Goal: Information Seeking & Learning: Understand process/instructions

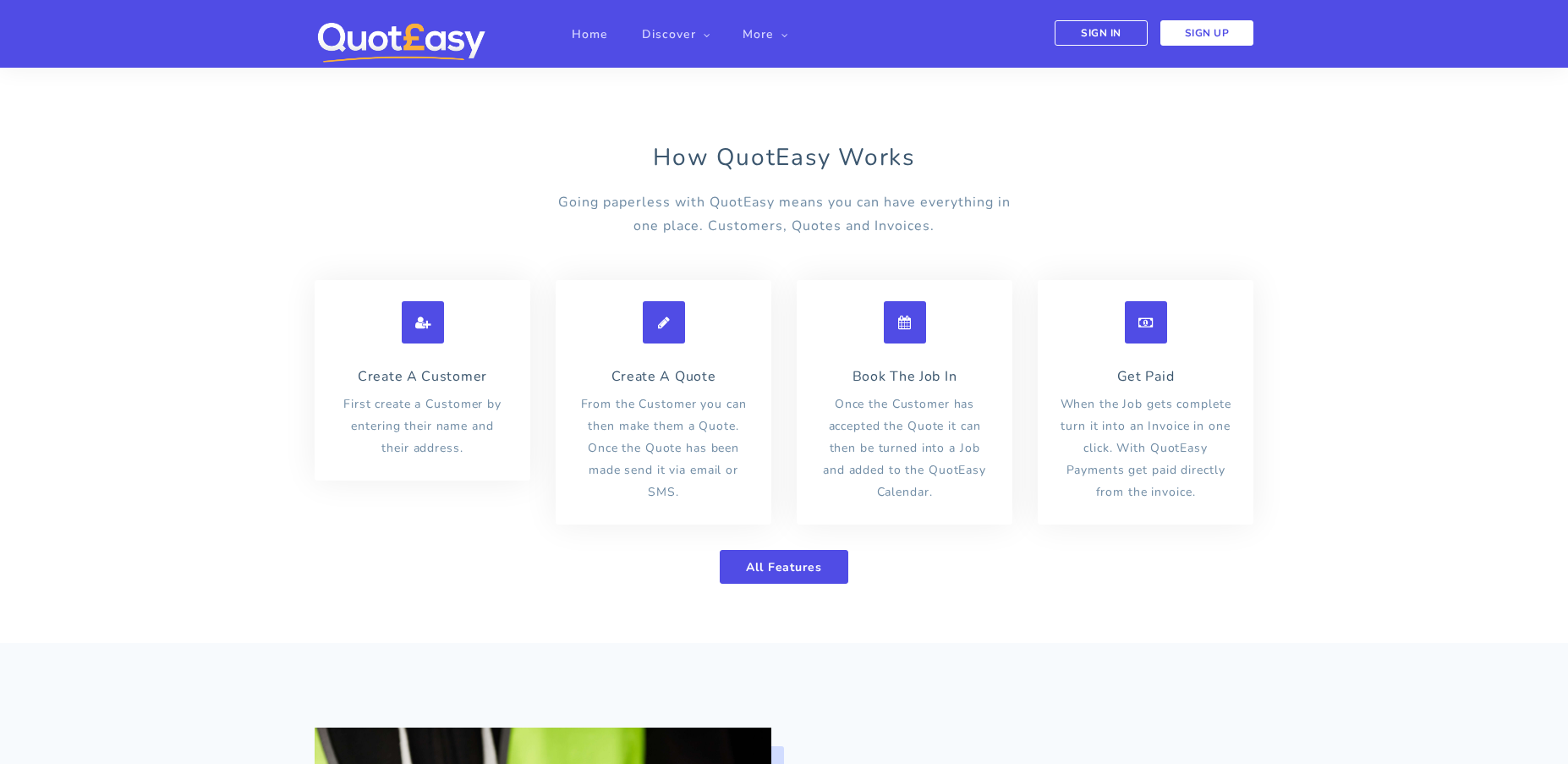
scroll to position [1115, 0]
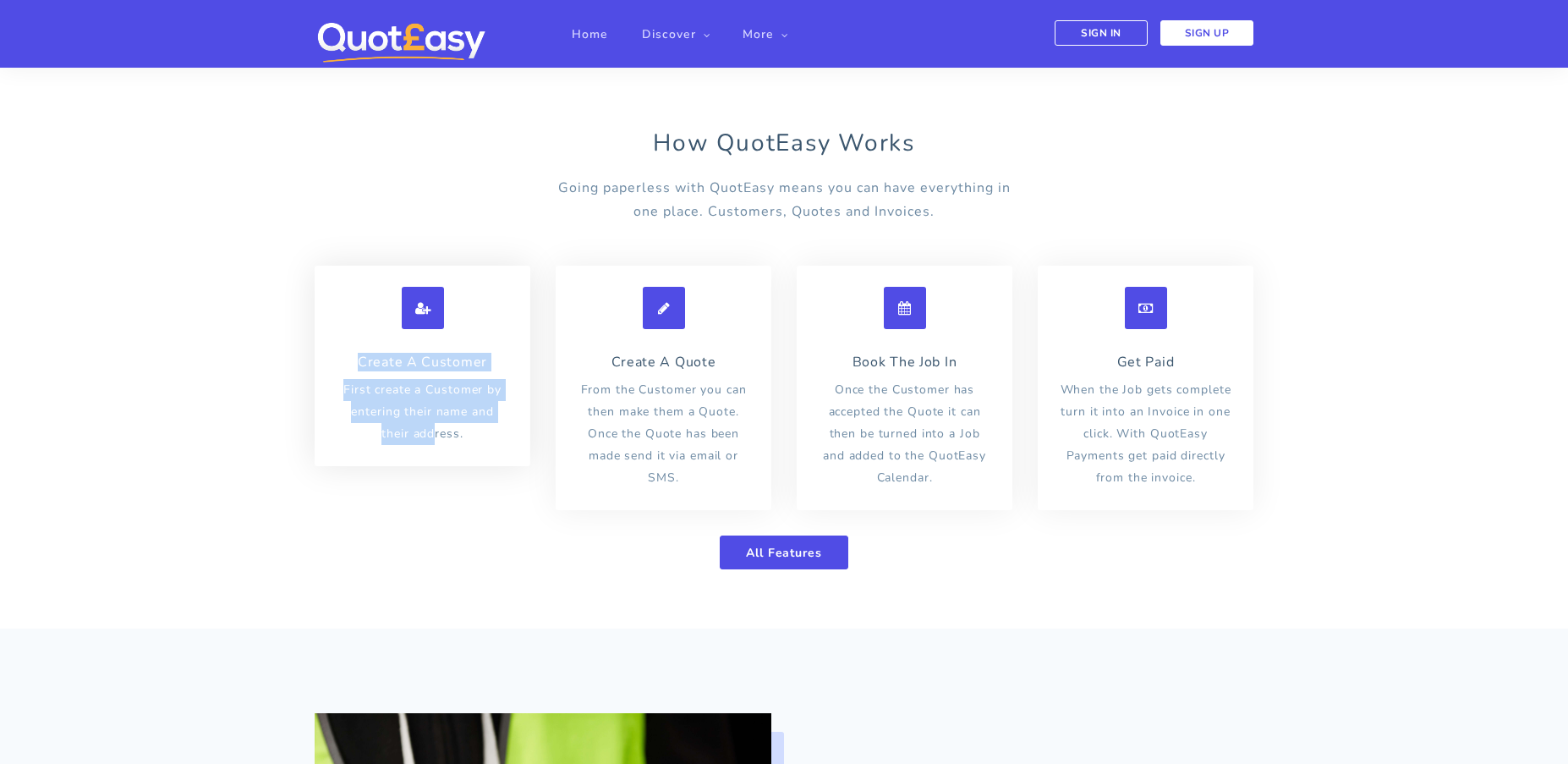
drag, startPoint x: 432, startPoint y: 435, endPoint x: 432, endPoint y: 343, distance: 92.0
click at [432, 343] on div "Create A Customer First create a Customer by entering their name and their addr…" at bounding box center [422, 366] width 216 height 200
click at [416, 363] on h5 "Create A Customer" at bounding box center [422, 363] width 174 height 16
click at [309, 445] on div "Create A Customer First create a Customer by entering their name and their addr…" at bounding box center [422, 400] width 241 height 270
click at [452, 535] on div "Create A Customer First create a Customer by entering their name and their addr…" at bounding box center [784, 417] width 964 height 304
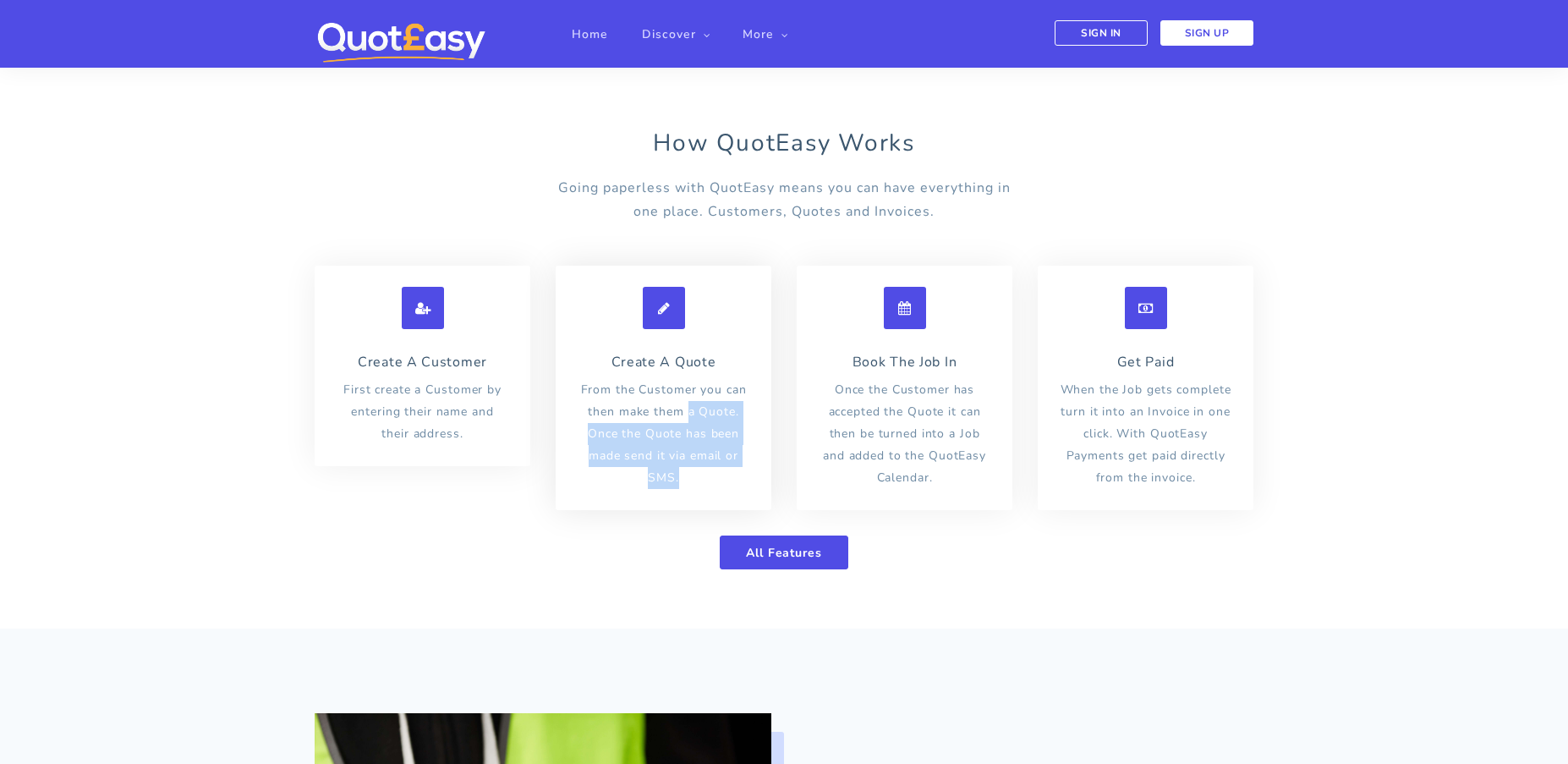
drag, startPoint x: 689, startPoint y: 473, endPoint x: 689, endPoint y: 403, distance: 70.0
click at [689, 404] on p "From the Customer you can then make them a Quote. Once the Quote has been made …" at bounding box center [663, 434] width 174 height 110
click at [689, 403] on p "From the Customer you can then make them a Quote. Once the Quote has been made …" at bounding box center [663, 434] width 174 height 110
drag, startPoint x: 699, startPoint y: 481, endPoint x: 670, endPoint y: 403, distance: 83.2
click at [670, 403] on p "From the Customer you can then make them a Quote. Once the Quote has been made …" at bounding box center [663, 434] width 174 height 110
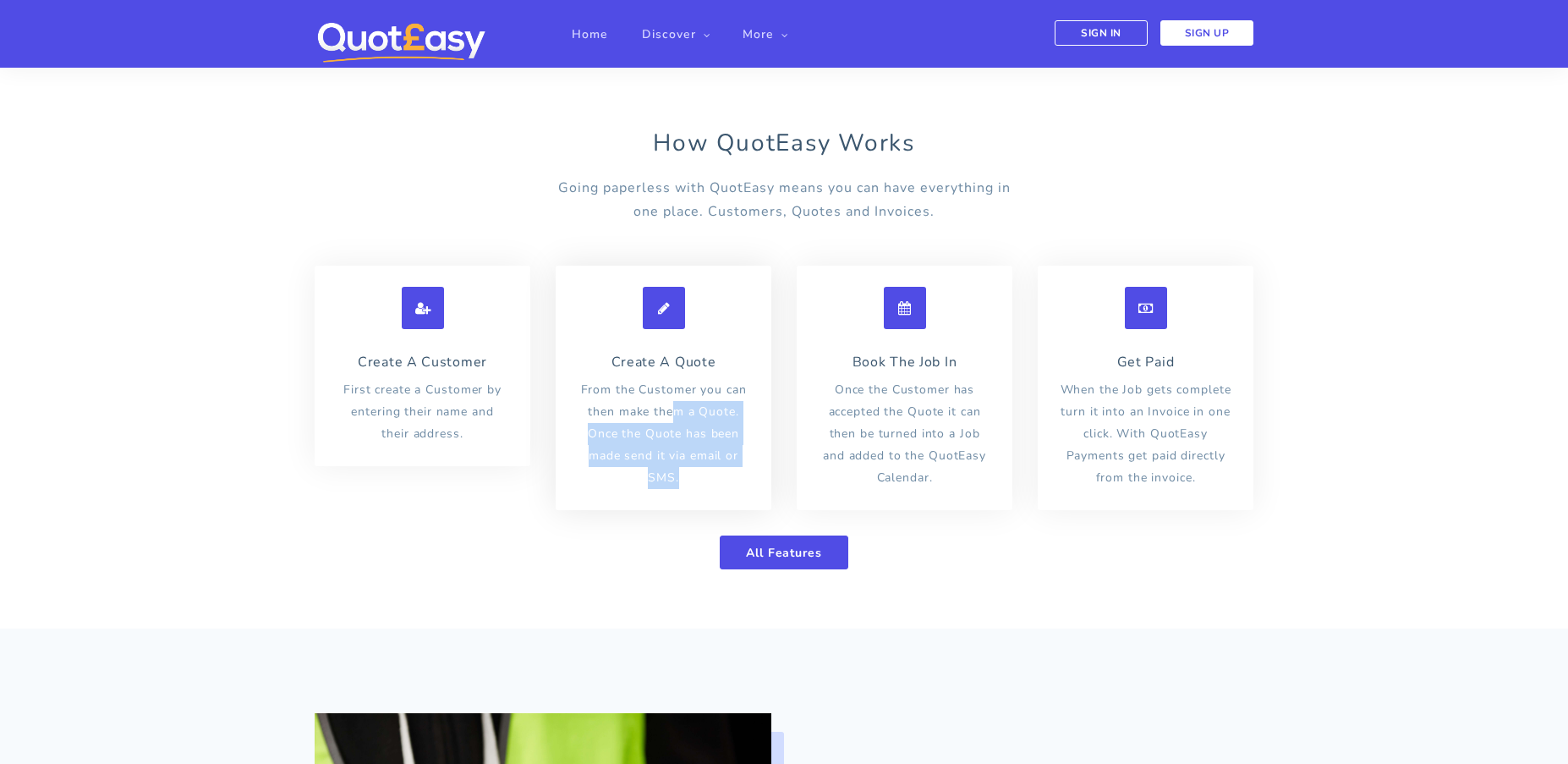
click at [670, 403] on p "From the Customer you can then make them a Quote. Once the Quote has been made …" at bounding box center [663, 434] width 174 height 110
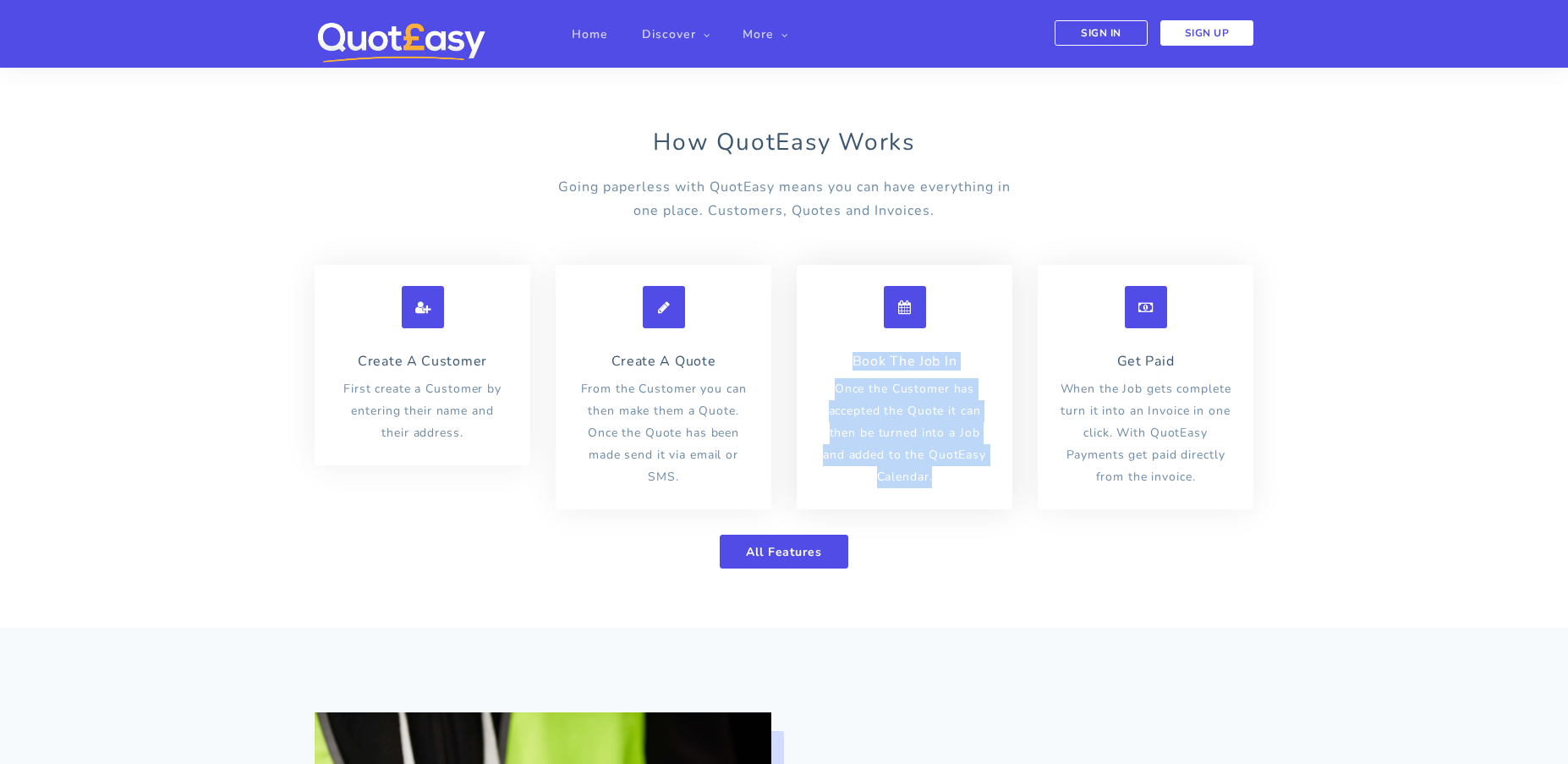
drag, startPoint x: 944, startPoint y: 478, endPoint x: 856, endPoint y: 357, distance: 149.6
click at [856, 357] on div "Book The Job In Once the Customer has accepted the Quote it can then be turned …" at bounding box center [904, 387] width 216 height 245
click at [856, 357] on h5 "Book The Job In" at bounding box center [904, 362] width 174 height 16
drag, startPoint x: 855, startPoint y: 358, endPoint x: 950, endPoint y: 490, distance: 162.6
click at [950, 490] on div "Book The Job In Once the Customer has accepted the Quote it can then be turned …" at bounding box center [904, 387] width 216 height 245
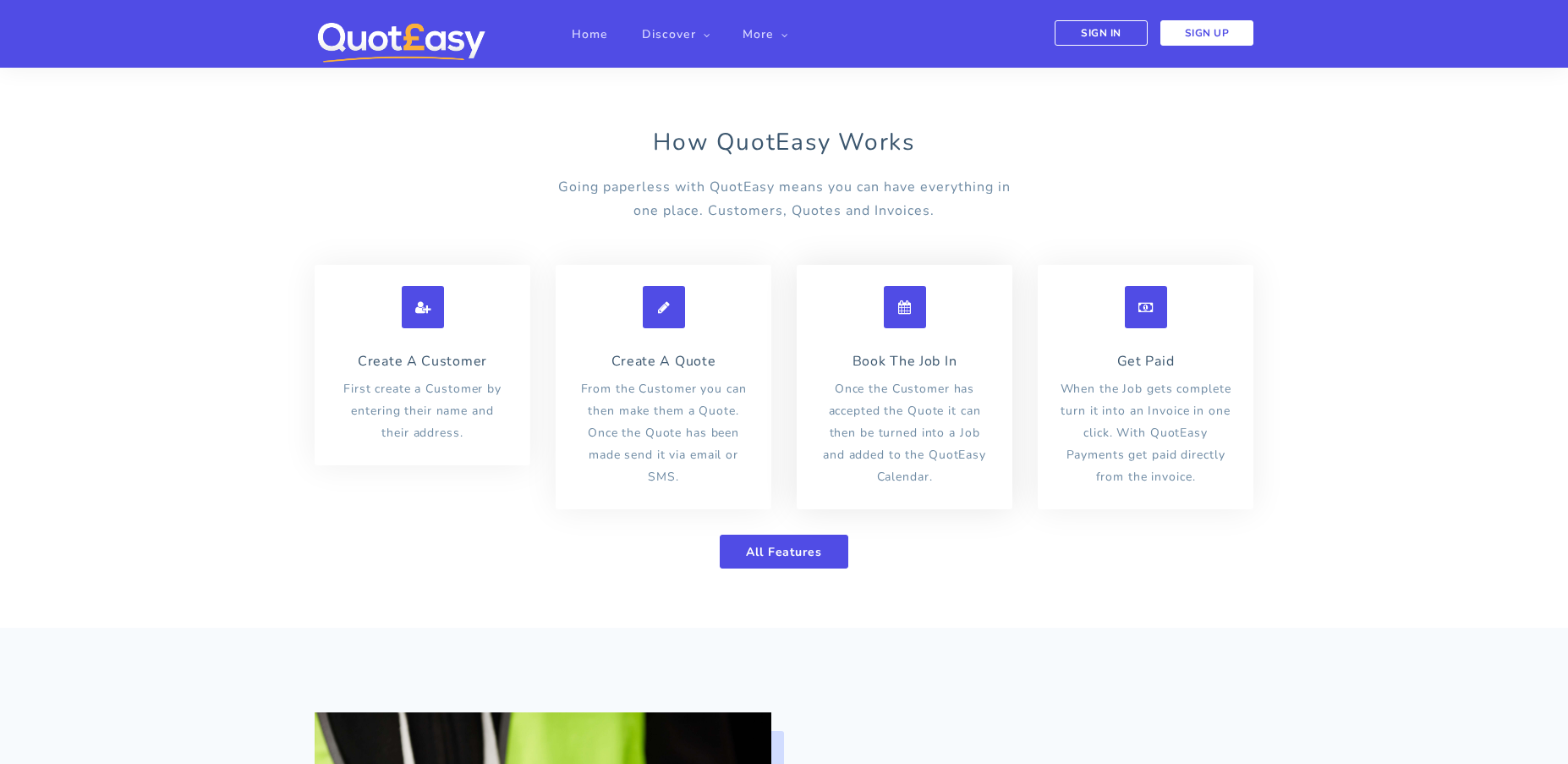
click at [950, 475] on p "Once the Customer has accepted the Quote it can then be turned into a Job and a…" at bounding box center [904, 433] width 174 height 110
click at [1021, 561] on div "Create A Customer First create a Customer by entering their name and their addr…" at bounding box center [784, 417] width 964 height 304
click at [1034, 470] on div "Get Paid When the Job gets complete turn it into an Invoice in one click. With …" at bounding box center [1145, 399] width 241 height 270
click at [1060, 492] on div "Get Paid When the Job gets complete turn it into an Invoice in one click. With …" at bounding box center [1145, 387] width 216 height 245
click at [1027, 523] on div "Get Paid When the Job gets complete turn it into an Invoice in one click. With …" at bounding box center [1145, 399] width 241 height 270
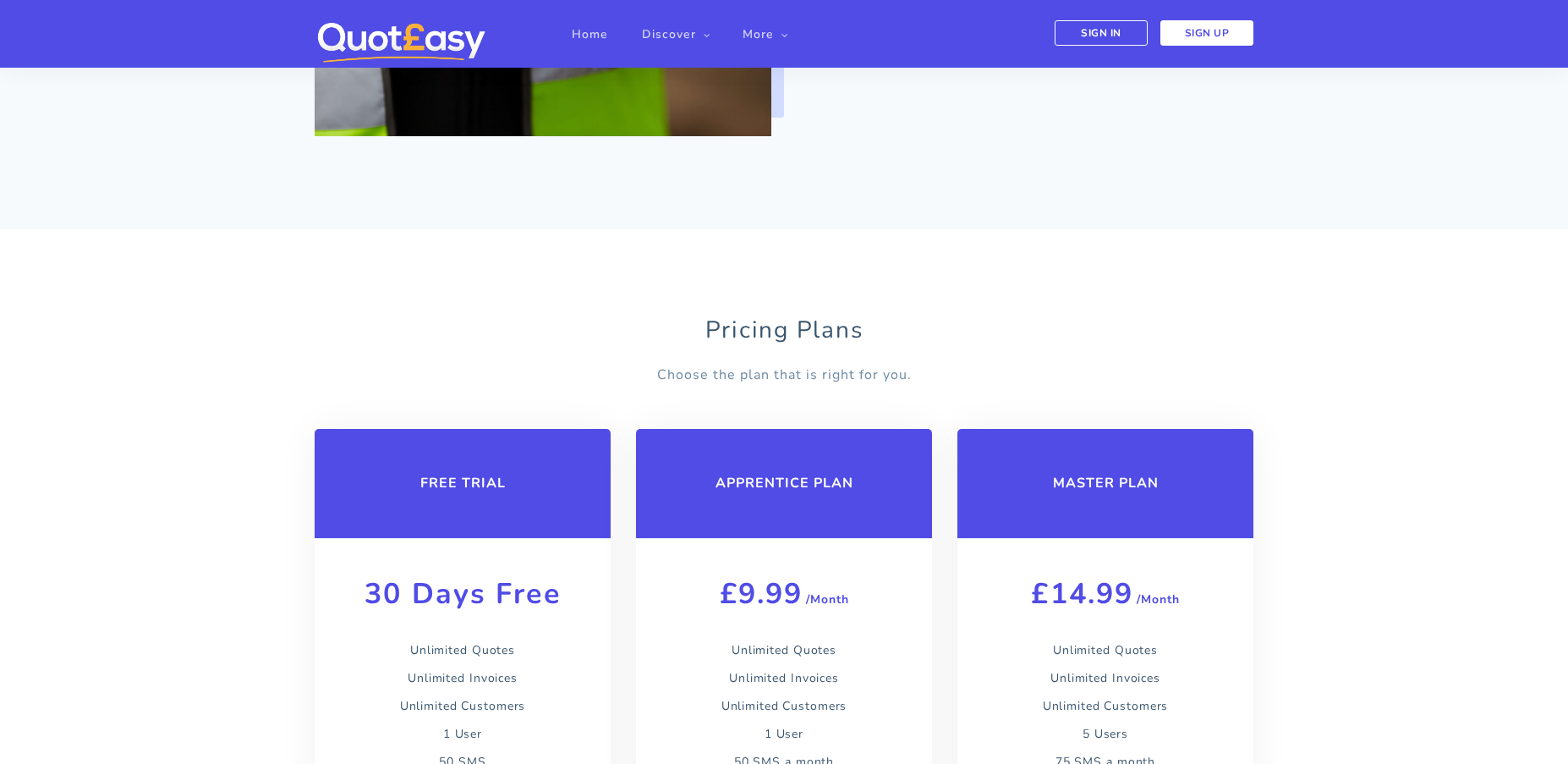
scroll to position [2245, 0]
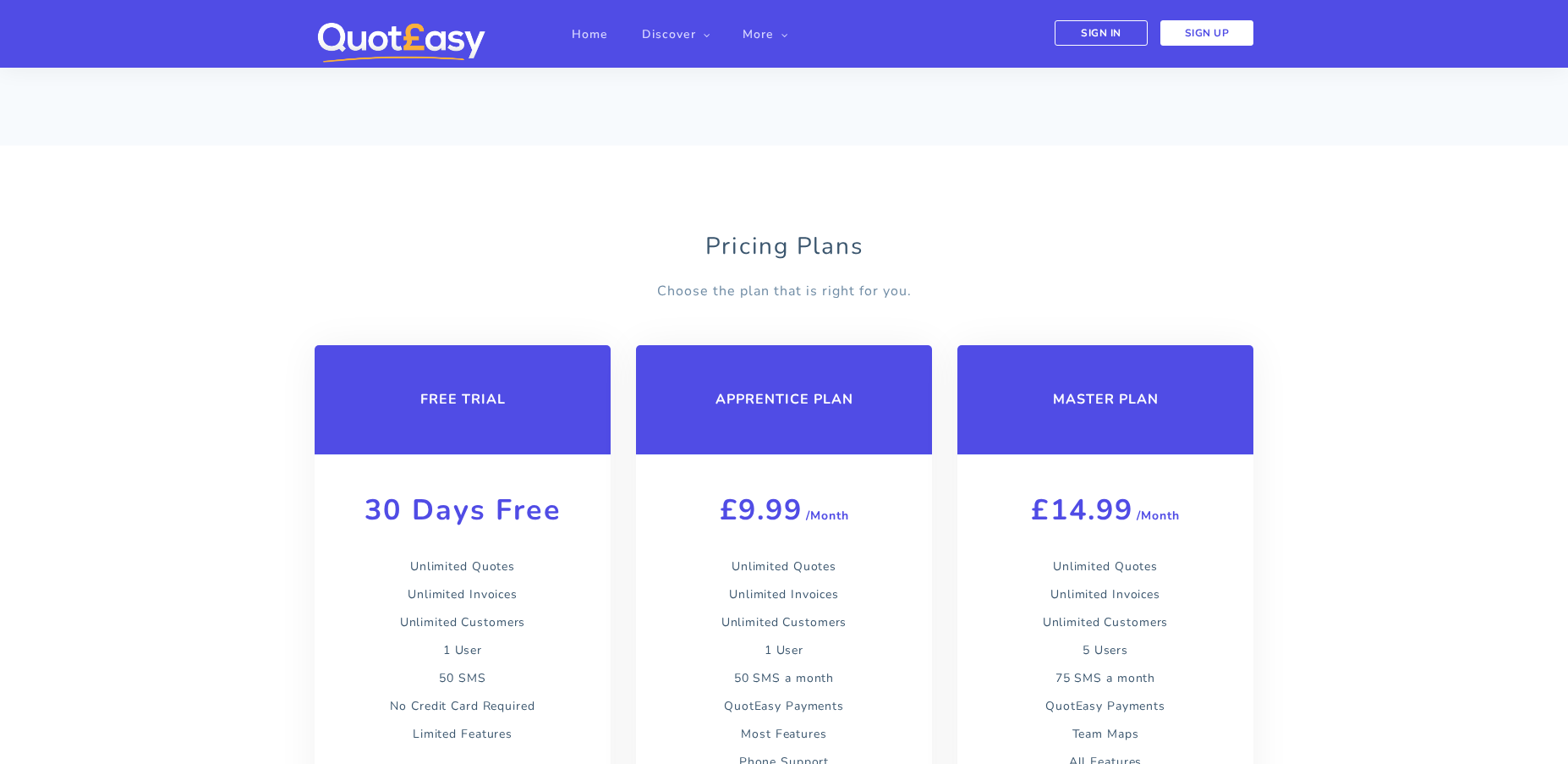
click at [280, 465] on section "Pricing Plans Choose the plan that is right for you. FREE TRIAL 30 Days Free Un…" at bounding box center [784, 563] width 1568 height 836
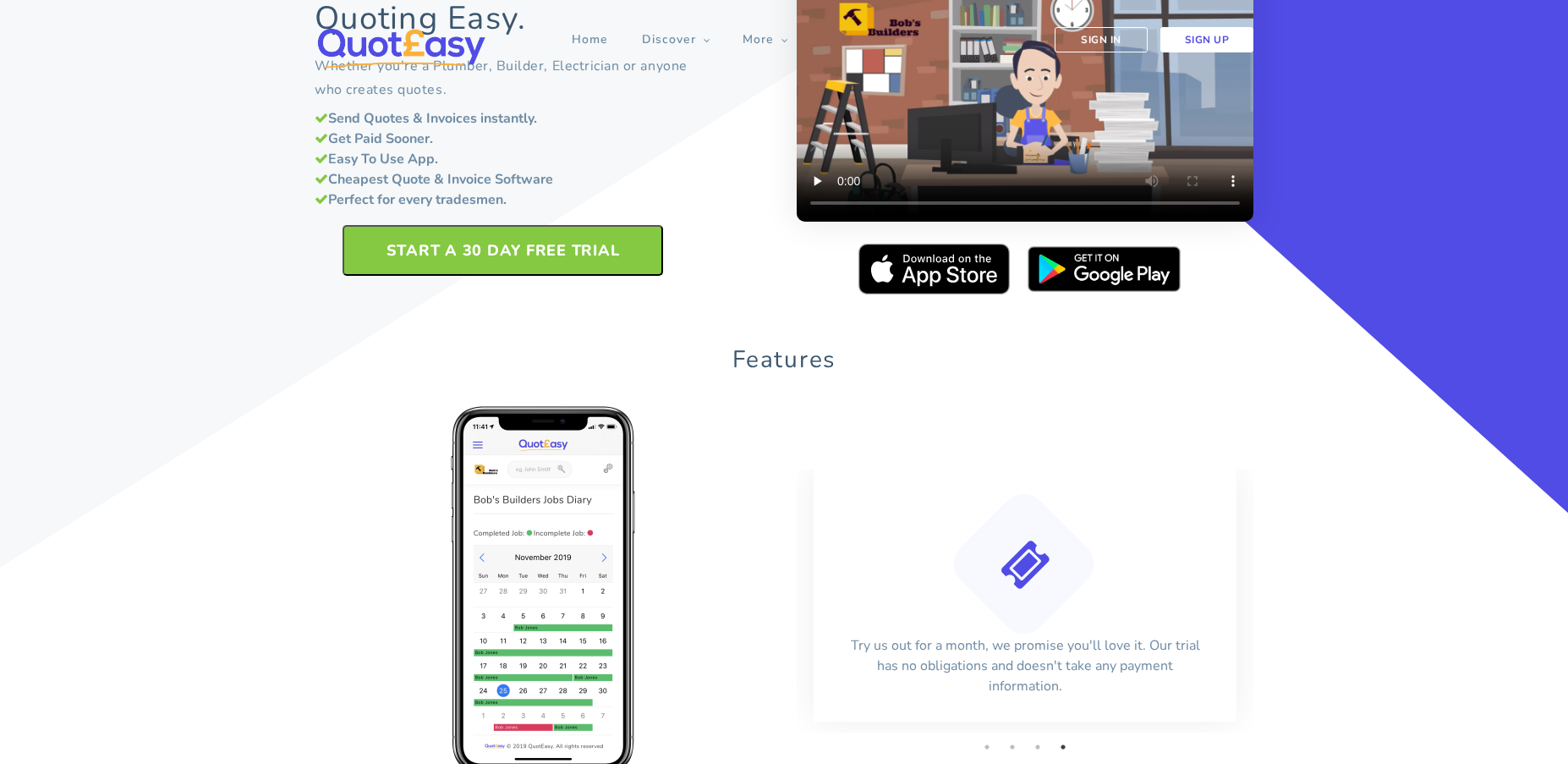
scroll to position [0, 0]
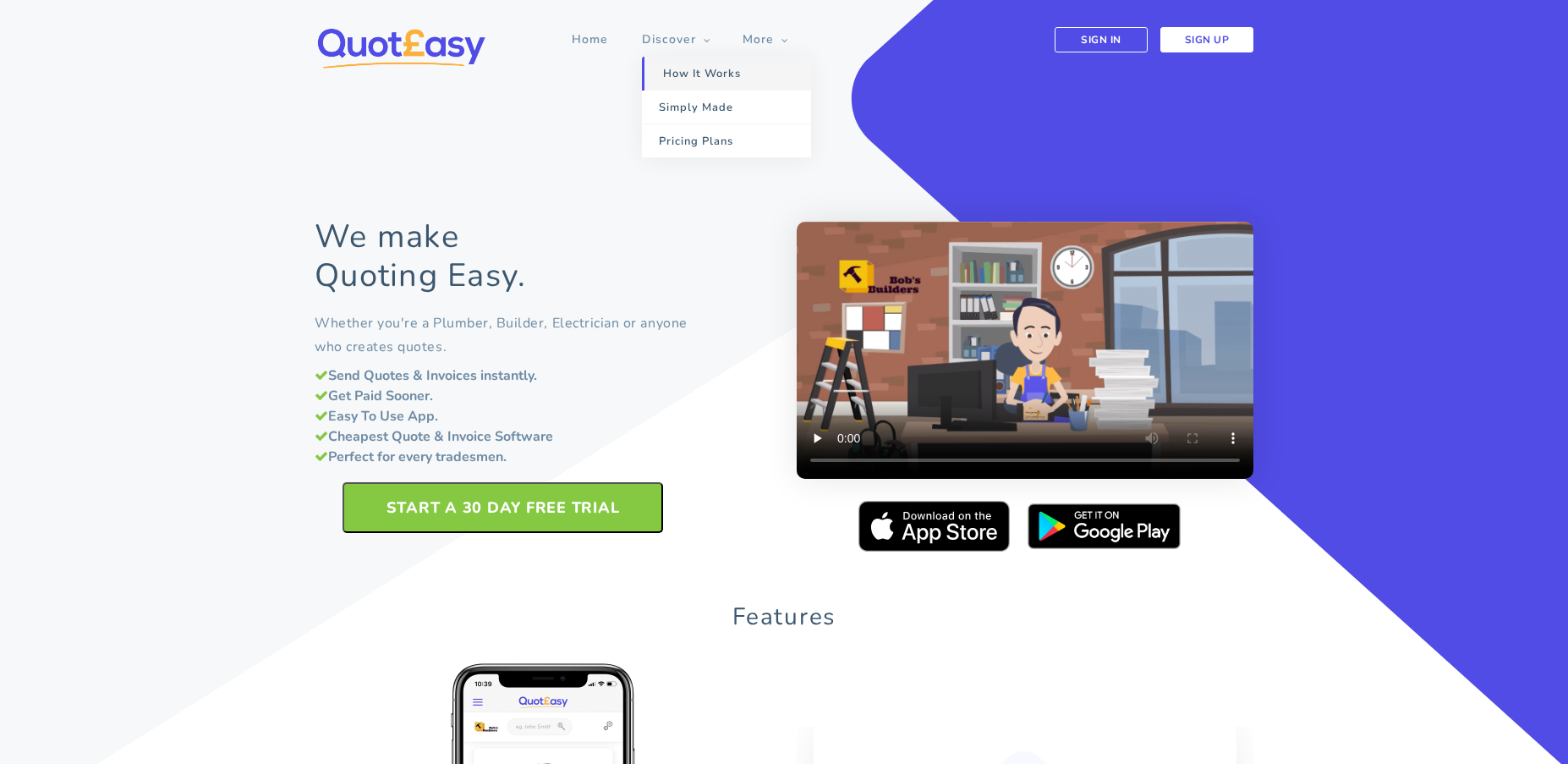
click at [707, 82] on link "How It Works" at bounding box center [727, 73] width 169 height 34
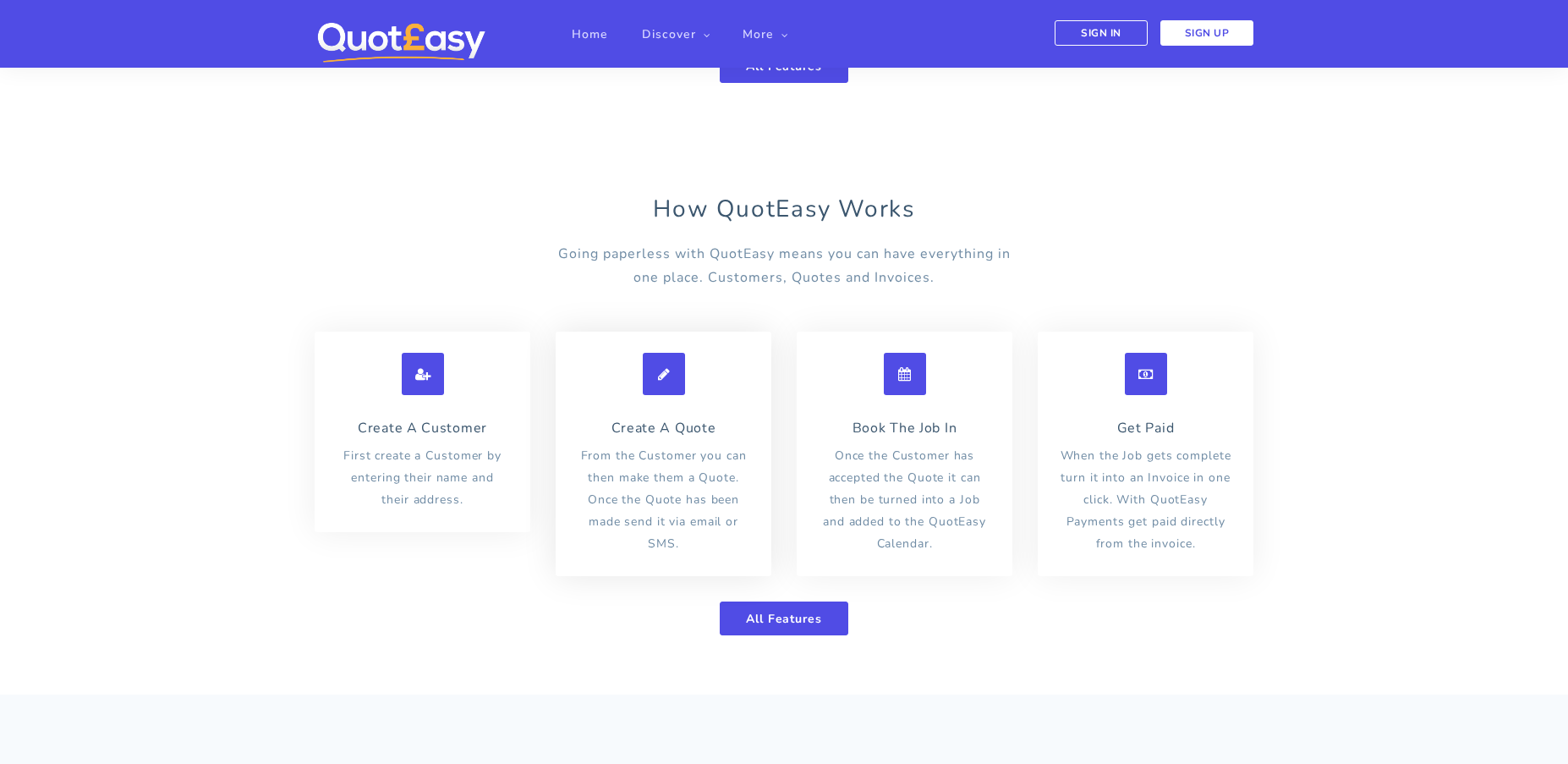
scroll to position [1132, 0]
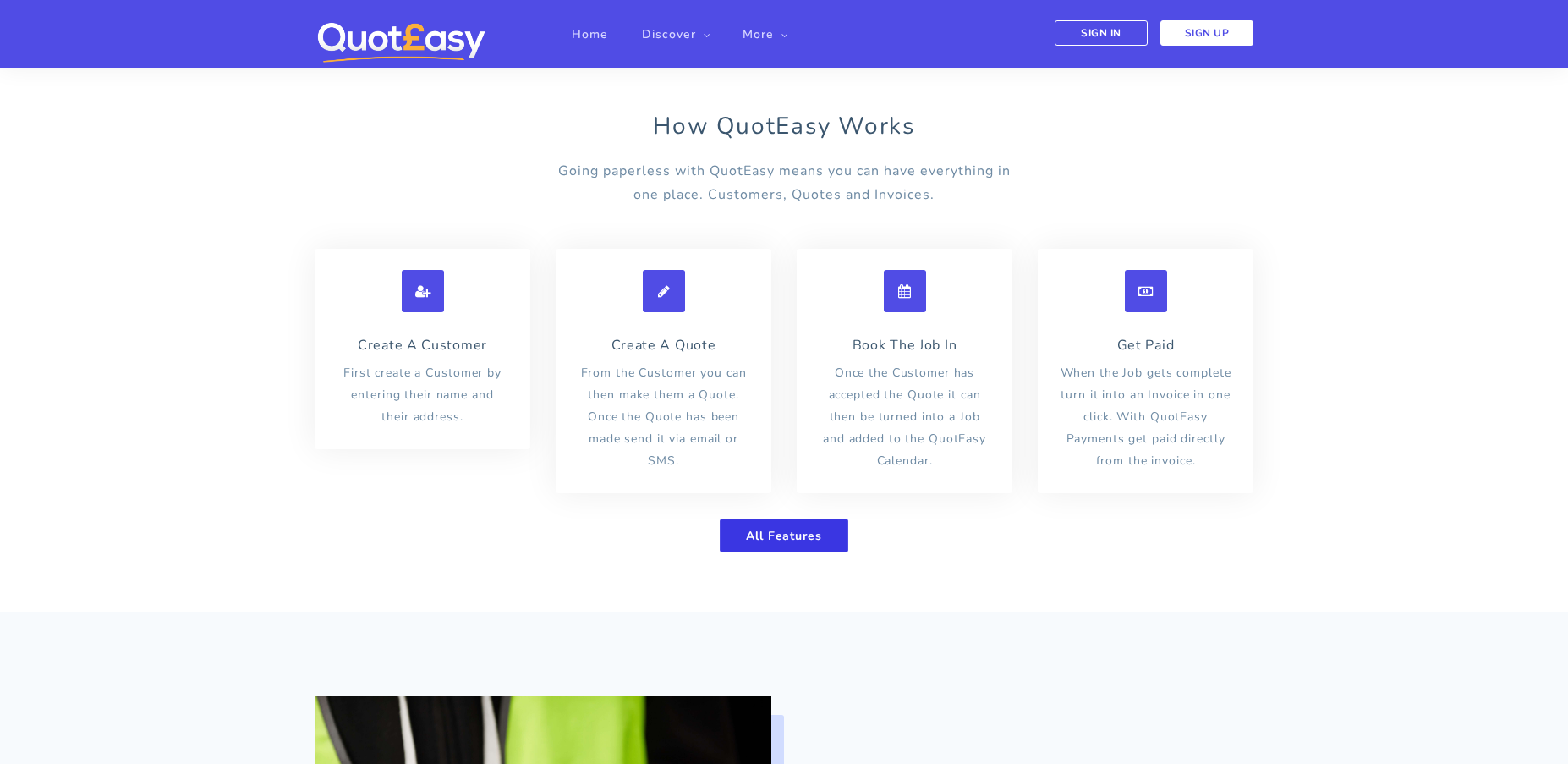
click at [766, 537] on link "All Features" at bounding box center [783, 535] width 128 height 34
